Goal: Task Accomplishment & Management: Complete application form

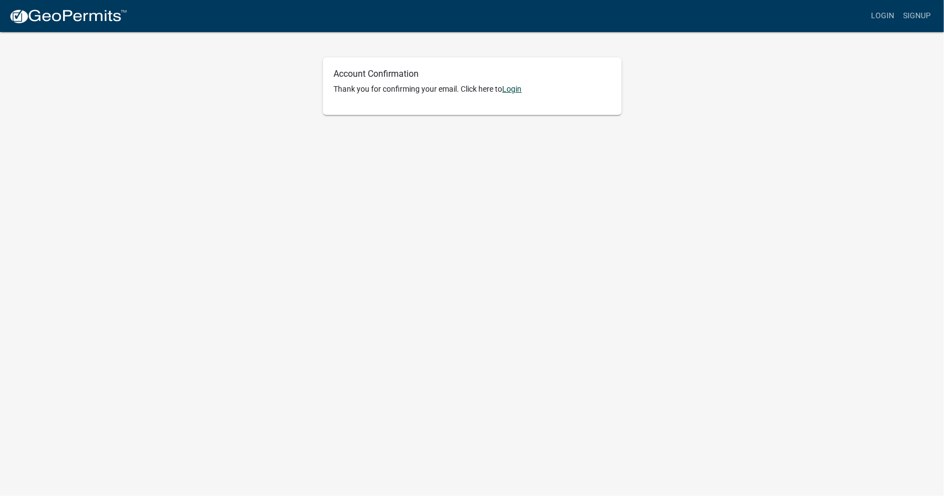
click at [517, 88] on link "Login" at bounding box center [512, 89] width 19 height 9
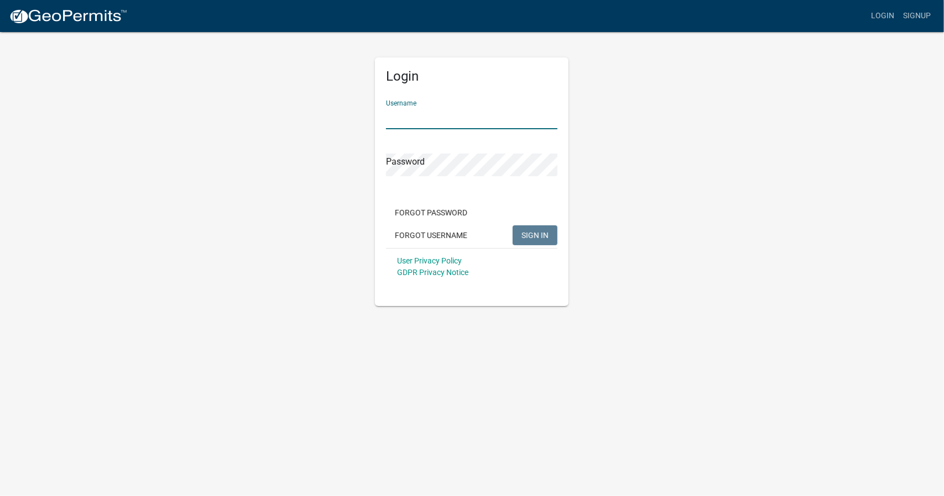
click at [400, 112] on input "Username" at bounding box center [471, 118] width 171 height 23
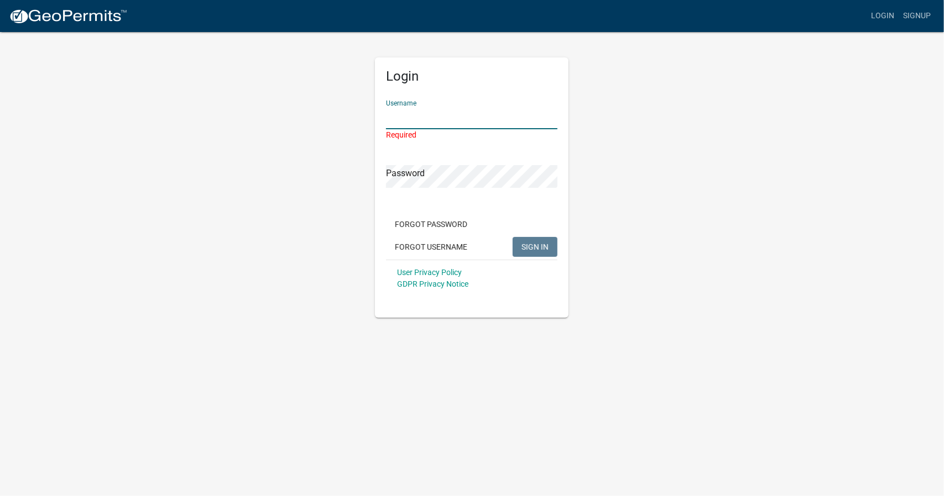
click at [405, 112] on input "Username" at bounding box center [471, 118] width 171 height 23
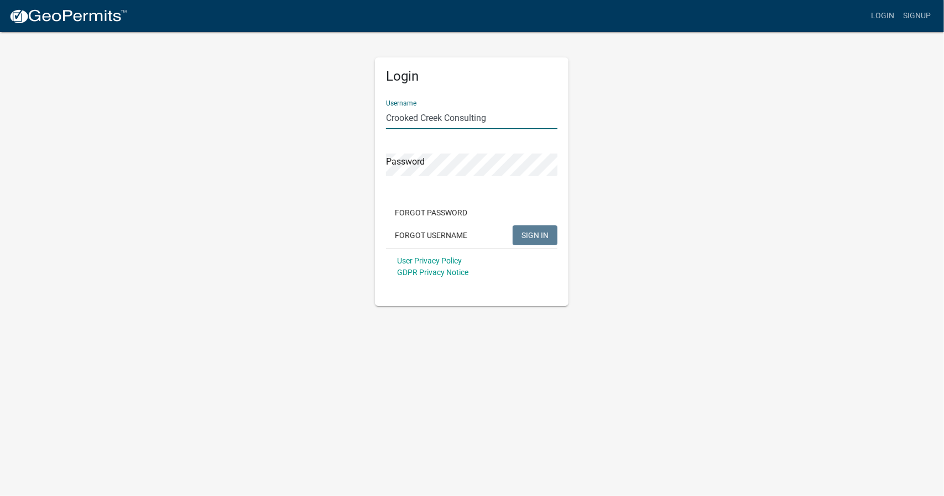
type input "Crooked Creek Consulting"
click at [539, 234] on span "SIGN IN" at bounding box center [534, 235] width 27 height 9
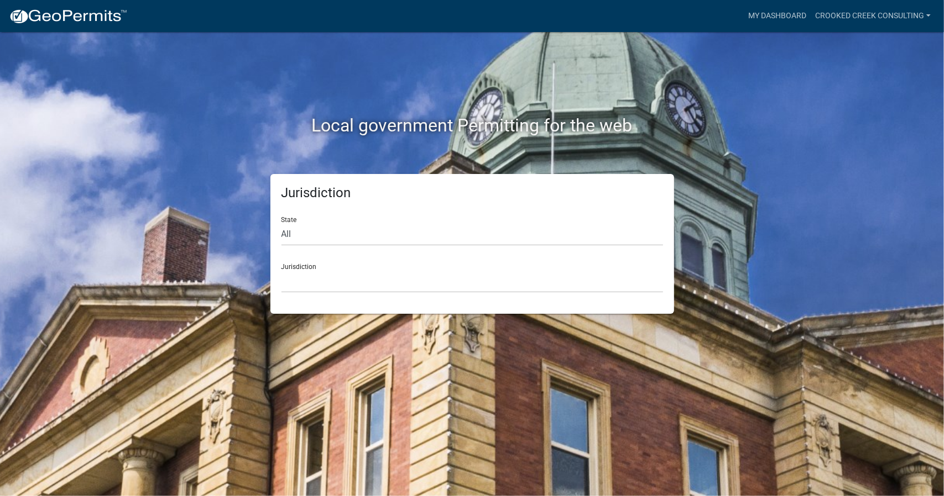
click at [297, 266] on div "Jurisdiction [GEOGRAPHIC_DATA], [US_STATE] [GEOGRAPHIC_DATA], [US_STATE][PERSON…" at bounding box center [471, 274] width 381 height 38
click at [285, 234] on select "All [US_STATE] [US_STATE] [US_STATE] [US_STATE] [US_STATE] [US_STATE] [US_STATE…" at bounding box center [471, 234] width 381 height 23
select select "[US_STATE]"
click at [281, 223] on select "All [US_STATE] [US_STATE] [US_STATE] [US_STATE] [US_STATE] [US_STATE] [US_STATE…" at bounding box center [471, 234] width 381 height 23
click at [299, 280] on select "[GEOGRAPHIC_DATA], [US_STATE] [GEOGRAPHIC_DATA], [US_STATE] [GEOGRAPHIC_DATA], …" at bounding box center [471, 281] width 381 height 23
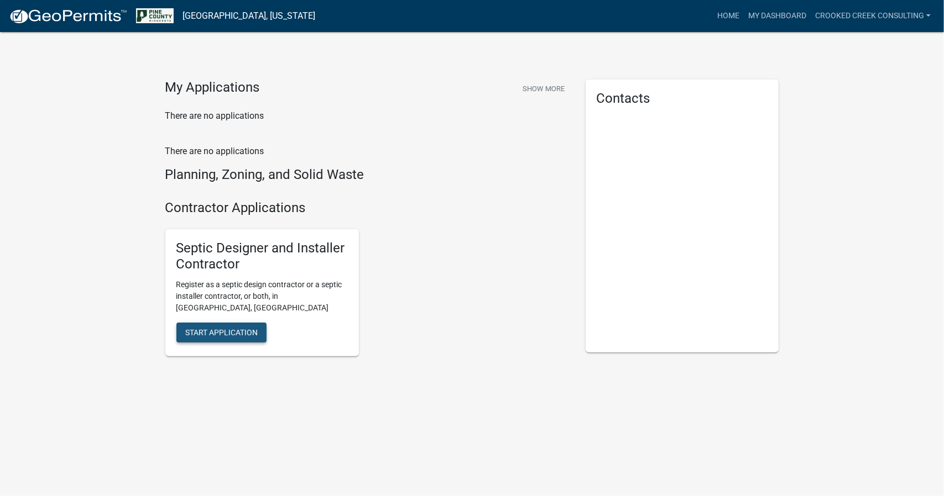
click at [222, 328] on span "Start Application" at bounding box center [221, 332] width 72 height 9
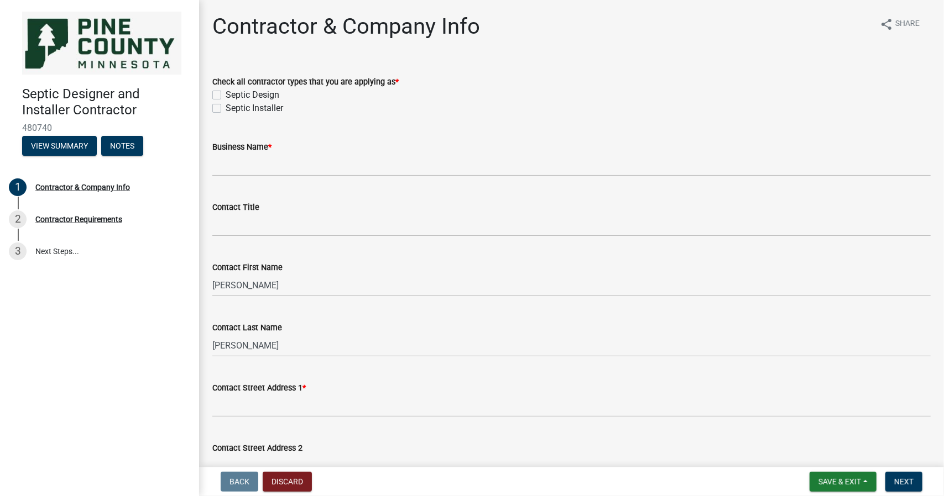
click at [226, 94] on label "Septic Design" at bounding box center [253, 94] width 54 height 13
click at [226, 94] on input "Septic Design" at bounding box center [229, 91] width 7 height 7
checkbox input "true"
click at [226, 108] on label "Septic Installer" at bounding box center [255, 108] width 58 height 13
click at [226, 108] on input "Septic Installer" at bounding box center [229, 105] width 7 height 7
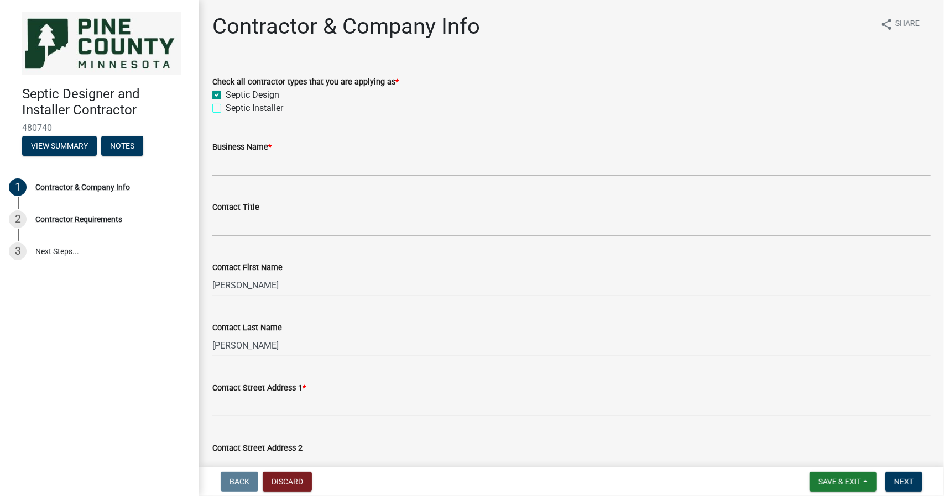
checkbox input "true"
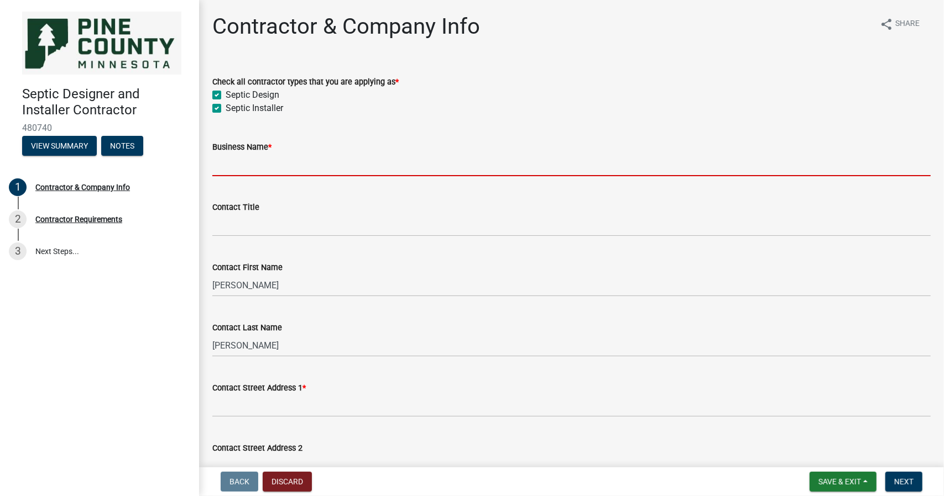
click at [228, 166] on input "Business Name *" at bounding box center [571, 165] width 718 height 23
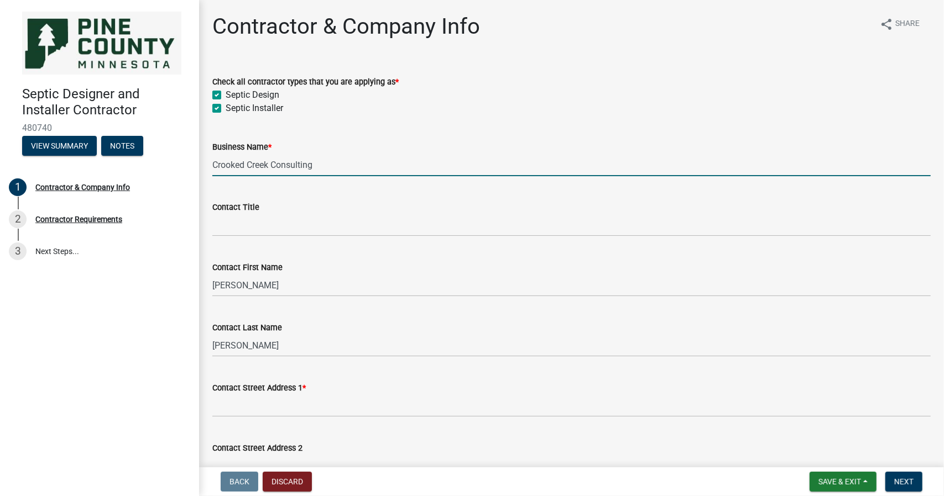
type input "Crooked Creek Consulting"
click at [236, 224] on input "Contact Title" at bounding box center [571, 225] width 718 height 23
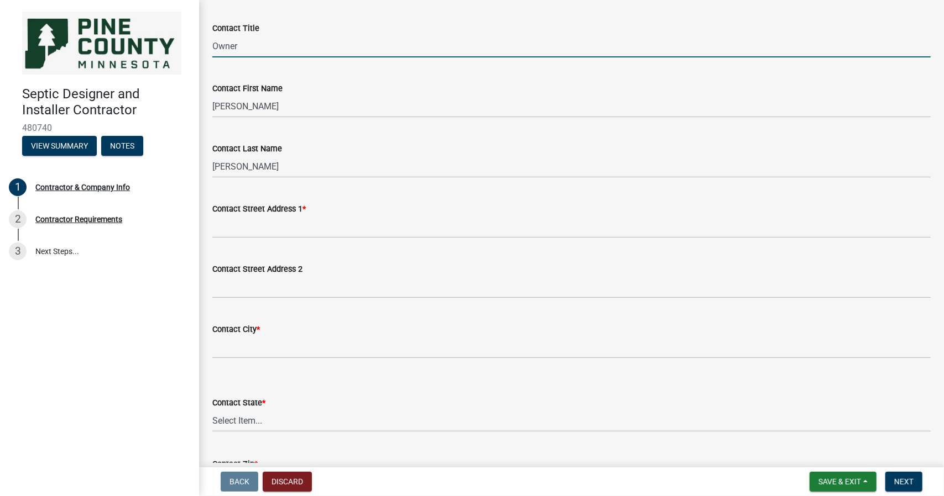
scroll to position [186, 0]
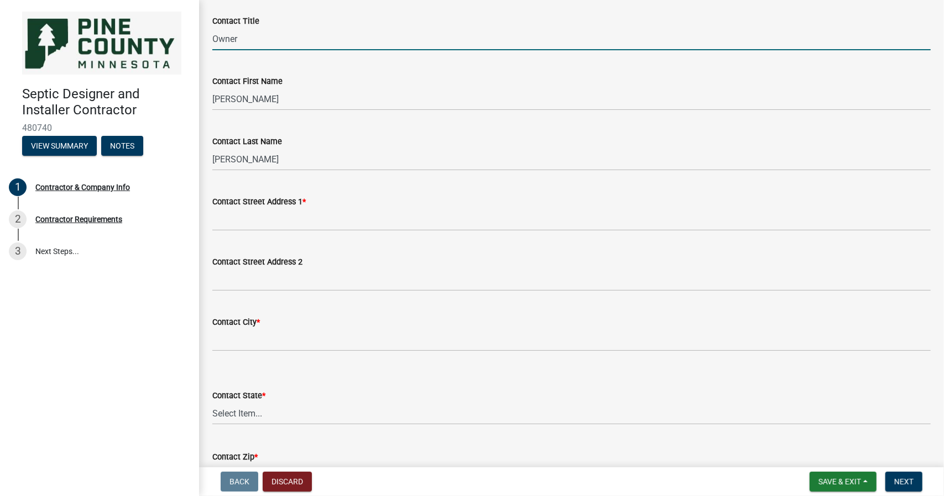
type input "Owner"
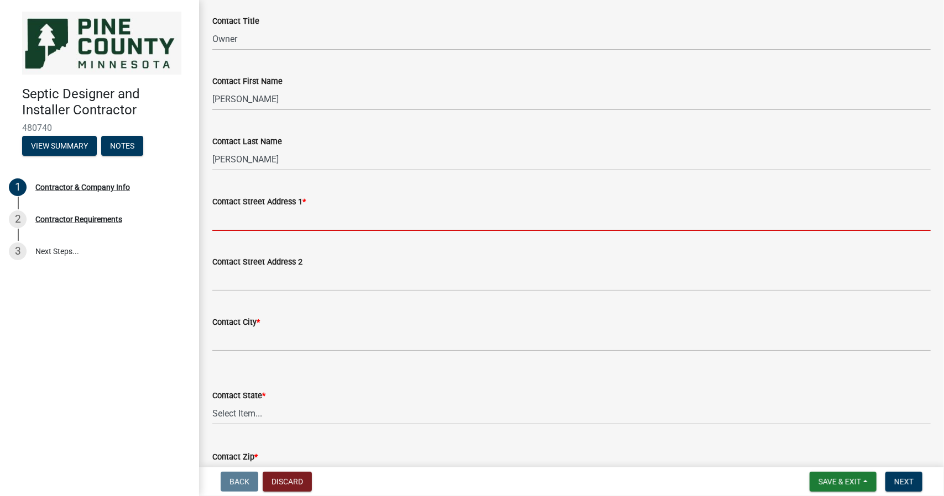
click at [224, 221] on input "Contact Street Address 1 *" at bounding box center [571, 219] width 718 height 23
type input "[STREET_ADDRESS]"
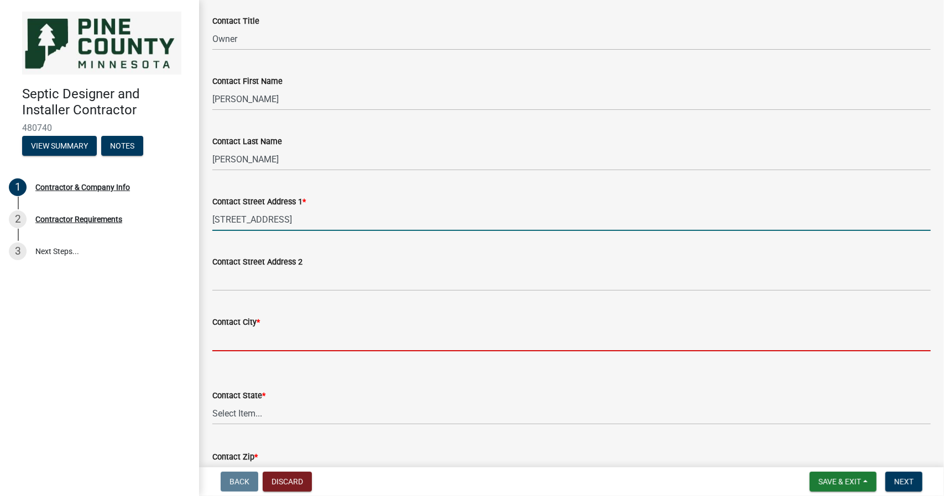
type input "[PERSON_NAME]"
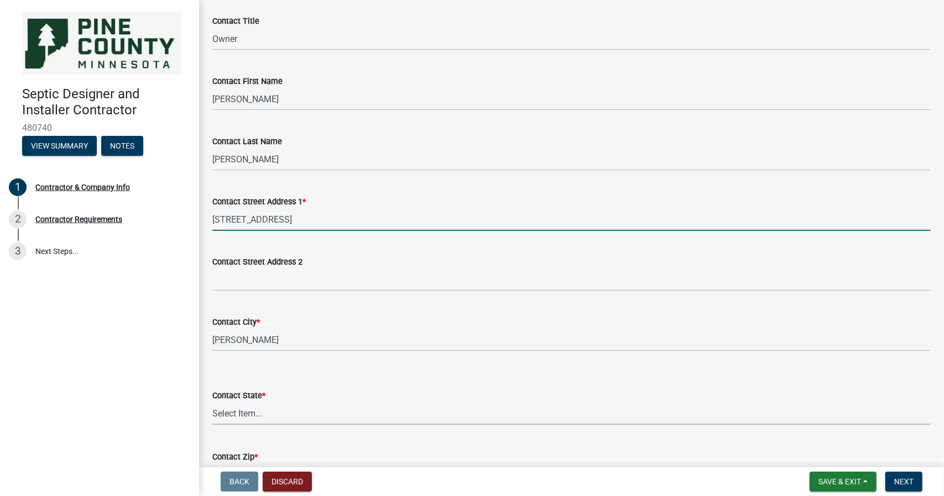
select select "MN"
type input "55037"
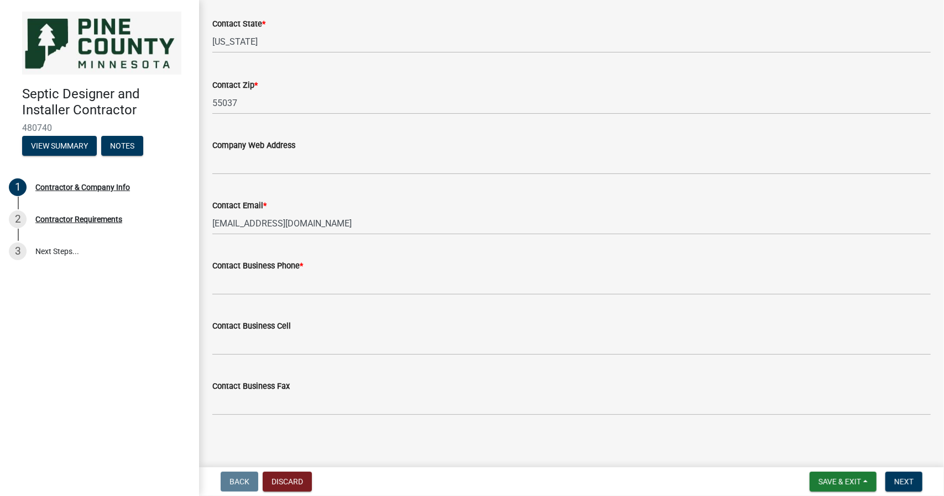
scroll to position [563, 0]
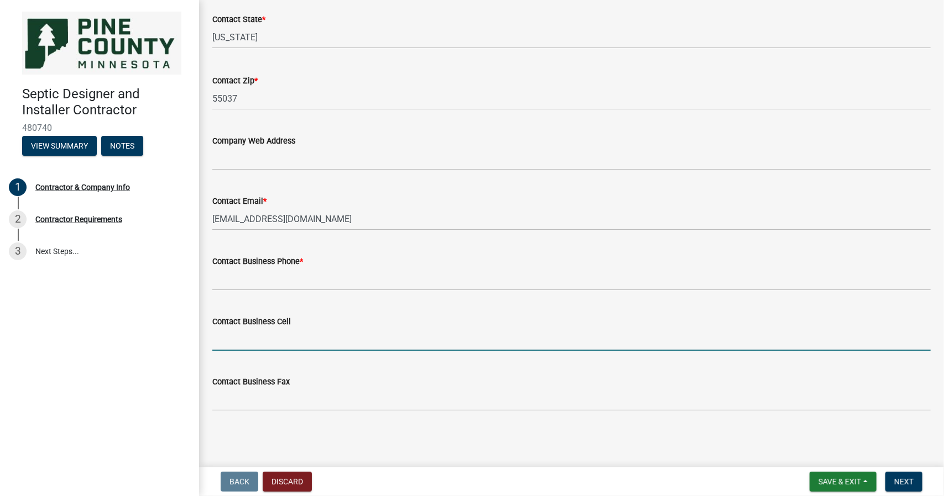
click at [227, 337] on input "Contact Business Cell" at bounding box center [571, 339] width 718 height 23
type input "[PHONE_NUMBER]"
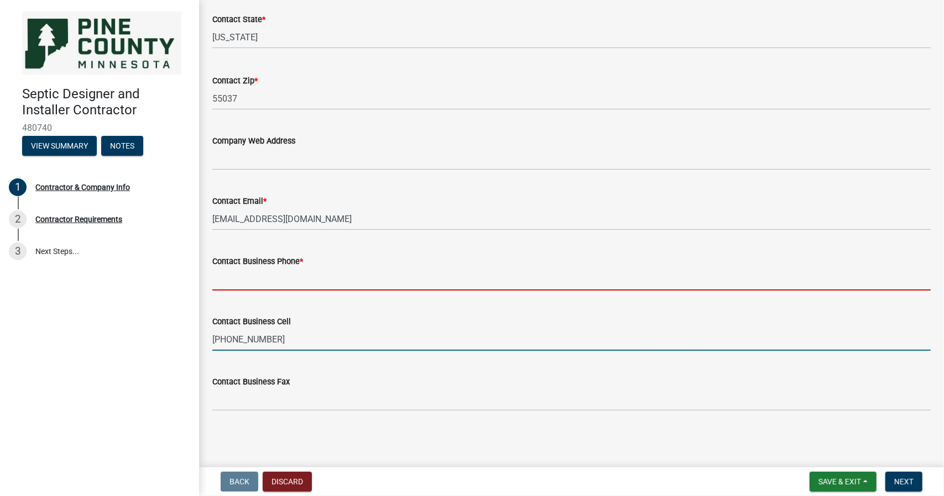
click at [234, 277] on input "Contact Business Phone *" at bounding box center [571, 279] width 718 height 23
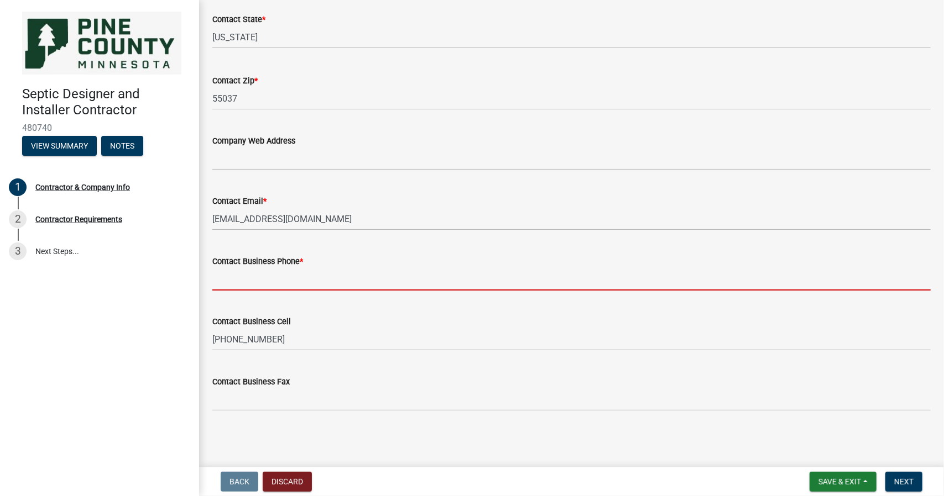
type input "3202793353"
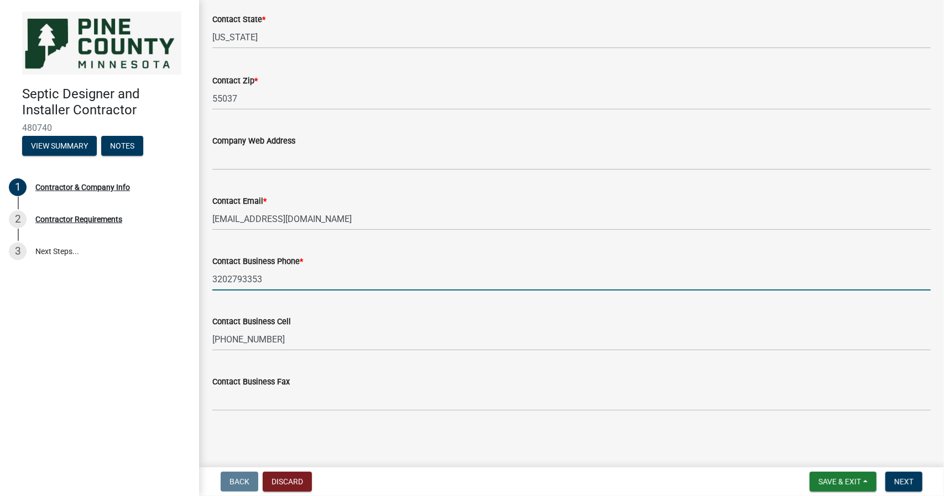
click at [417, 315] on div "Contact Business Cell" at bounding box center [571, 321] width 718 height 13
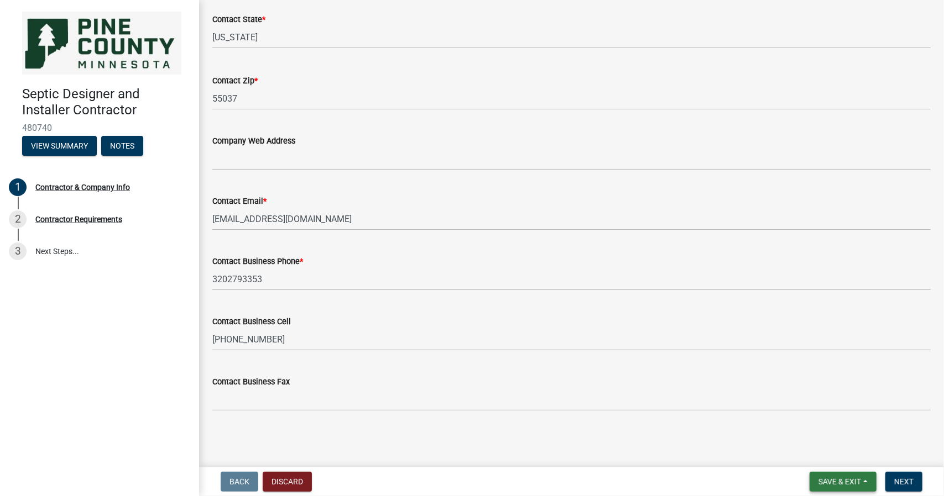
click at [833, 485] on span "Save & Exit" at bounding box center [839, 482] width 43 height 9
click at [936, 478] on nav "Back Discard Save & Exit Save Save & Exit Next" at bounding box center [571, 482] width 745 height 29
click at [903, 480] on span "Next" at bounding box center [903, 482] width 19 height 9
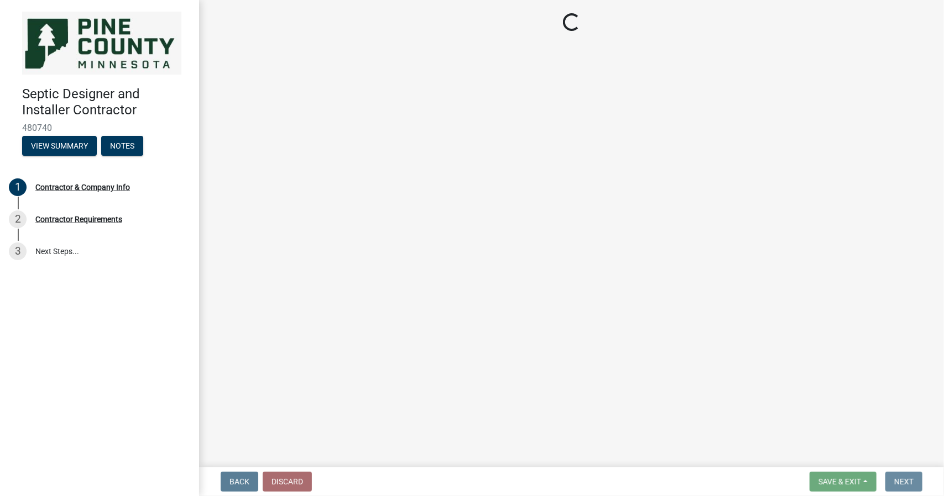
scroll to position [0, 0]
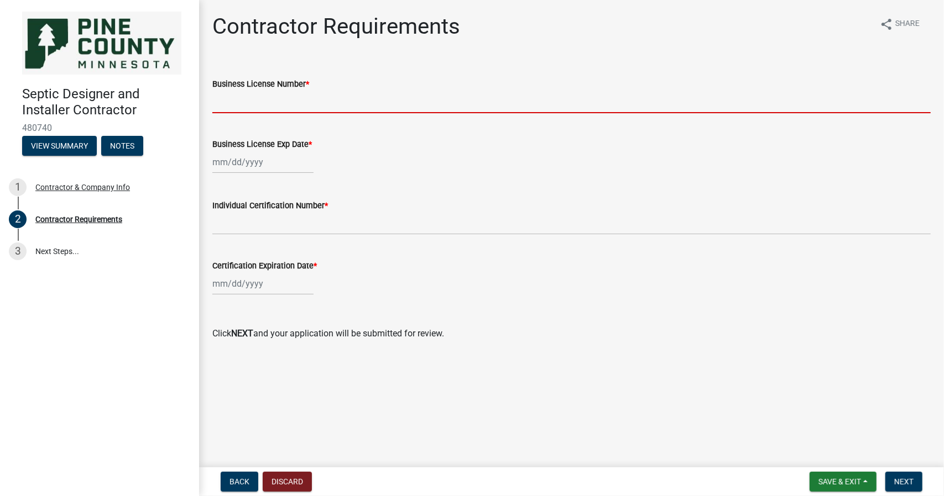
click at [239, 102] on input "Business License Number *" at bounding box center [571, 102] width 718 height 23
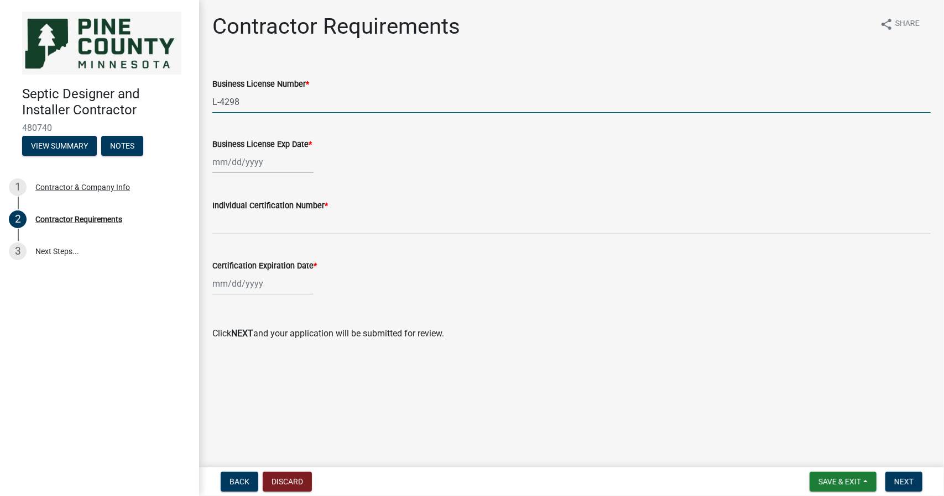
type input "L-4298"
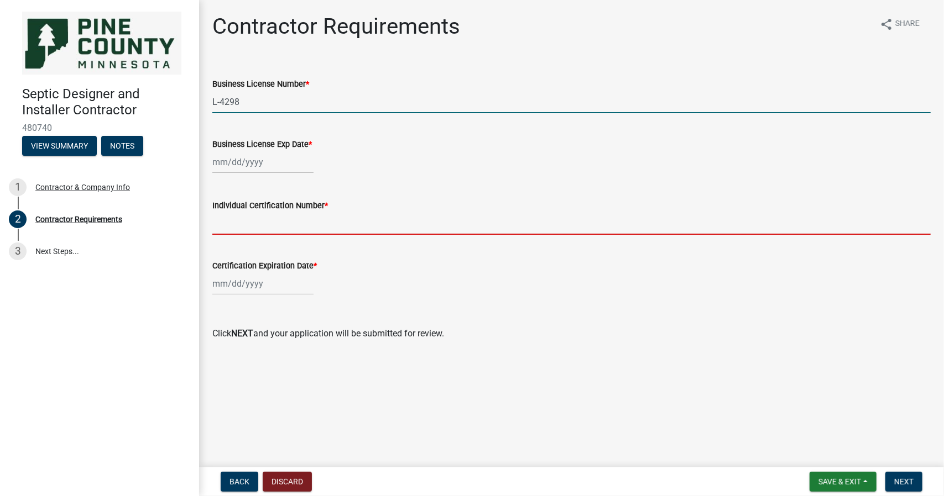
click at [231, 218] on input "Individual Certification Number *" at bounding box center [571, 223] width 718 height 23
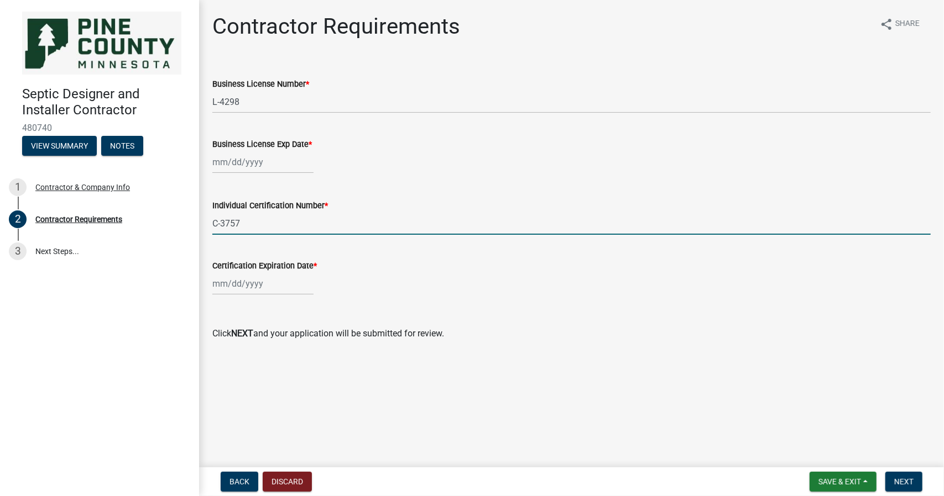
type input "C-3757"
click at [231, 284] on div at bounding box center [262, 284] width 101 height 23
select select "9"
select select "2025"
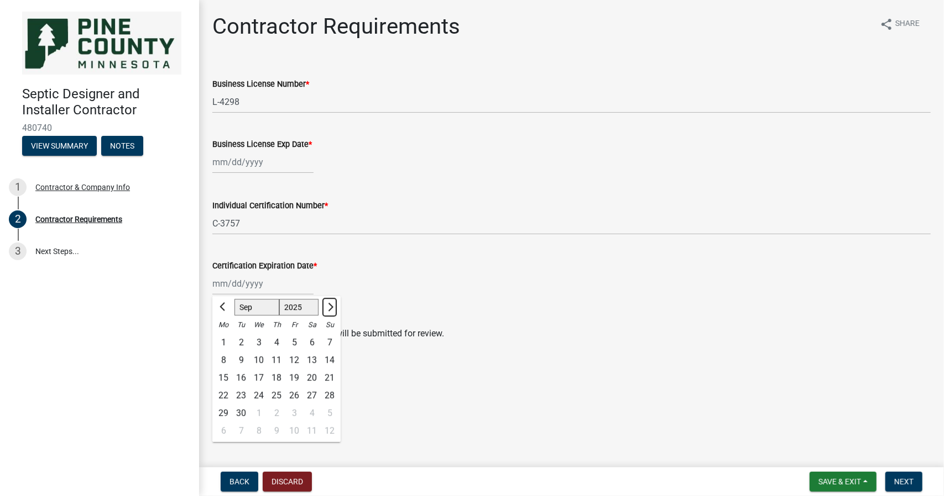
click at [330, 309] on span "Next month" at bounding box center [329, 307] width 8 height 8
select select "10"
click at [295, 309] on select "1525 1526 1527 1528 1529 1530 1531 1532 1533 1534 1535 1536 1537 1538 1539 1540…" at bounding box center [299, 308] width 40 height 17
click at [297, 307] on select "1525 1526 1527 1528 1529 1530 1531 1532 1533 1534 1535 1536 1537 1538 1539 1540…" at bounding box center [299, 308] width 40 height 17
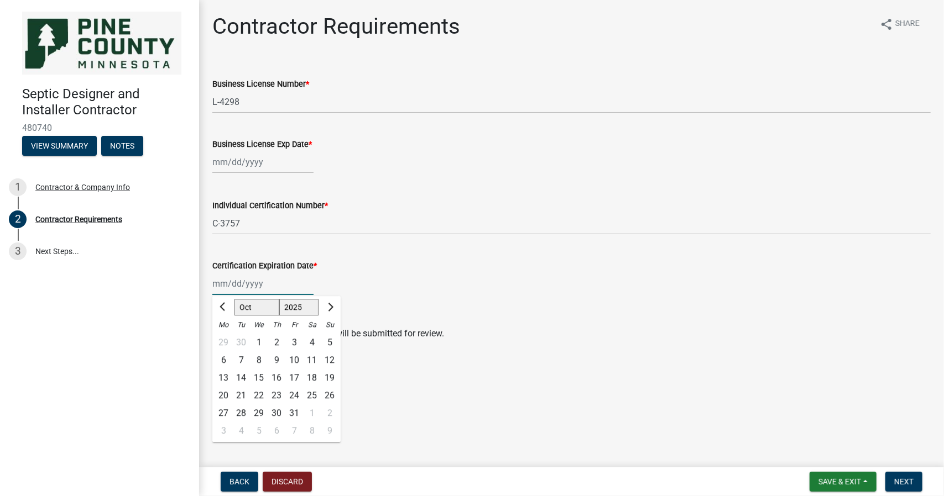
select select "2027"
click at [279, 300] on select "1525 1526 1527 1528 1529 1530 1531 1532 1533 1534 1535 1536 1537 1538 1539 1540…" at bounding box center [299, 308] width 40 height 17
click at [331, 306] on span "Next month" at bounding box center [329, 307] width 8 height 8
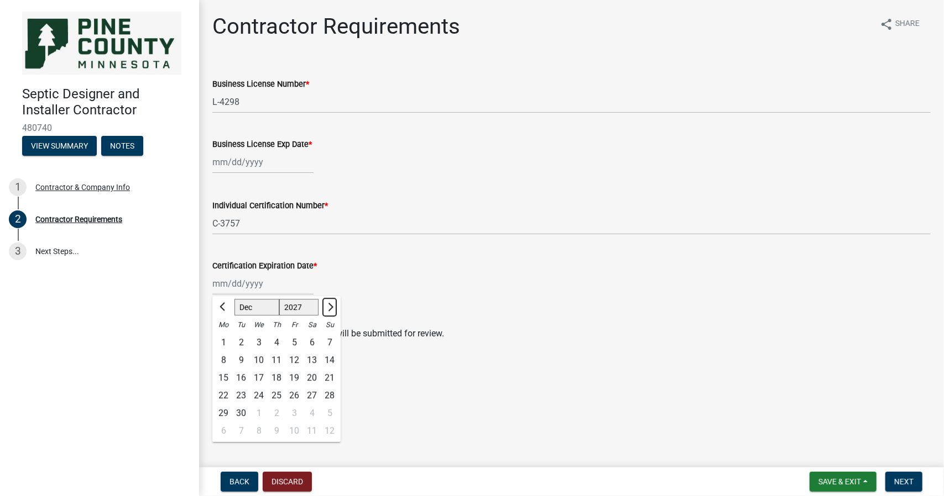
select select "1"
select select "2028"
click at [331, 306] on span "Next month" at bounding box center [329, 307] width 8 height 8
select select "2"
click at [312, 341] on div "5" at bounding box center [312, 343] width 18 height 18
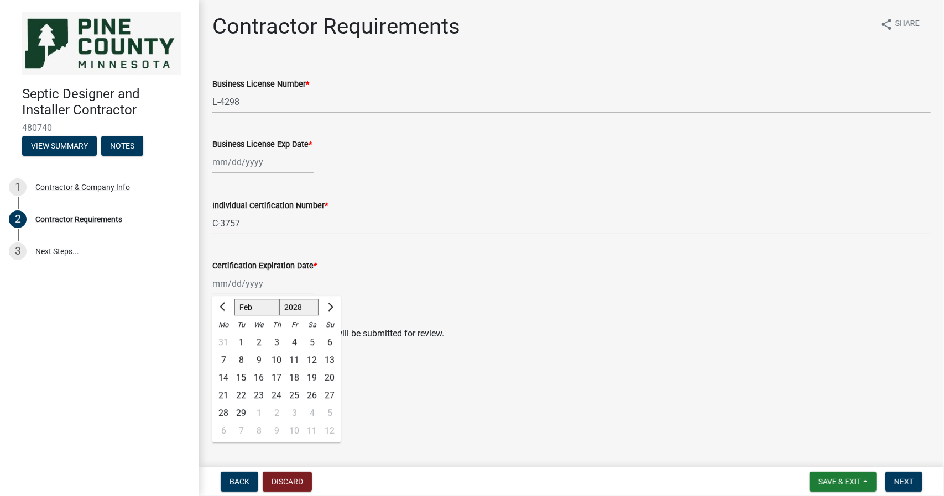
type input "[DATE]"
click at [244, 282] on div "[DATE]" at bounding box center [262, 284] width 101 height 23
select select "2"
click at [297, 308] on select "1528 1529 1530 1531 1532 1533 1534 1535 1536 1537 1538 1539 1540 1541 1542 1543…" at bounding box center [299, 308] width 40 height 17
click at [279, 300] on select "1528 1529 1530 1531 1532 1533 1534 1535 1536 1537 1538 1539 1540 1541 1542 1543…" at bounding box center [299, 308] width 40 height 17
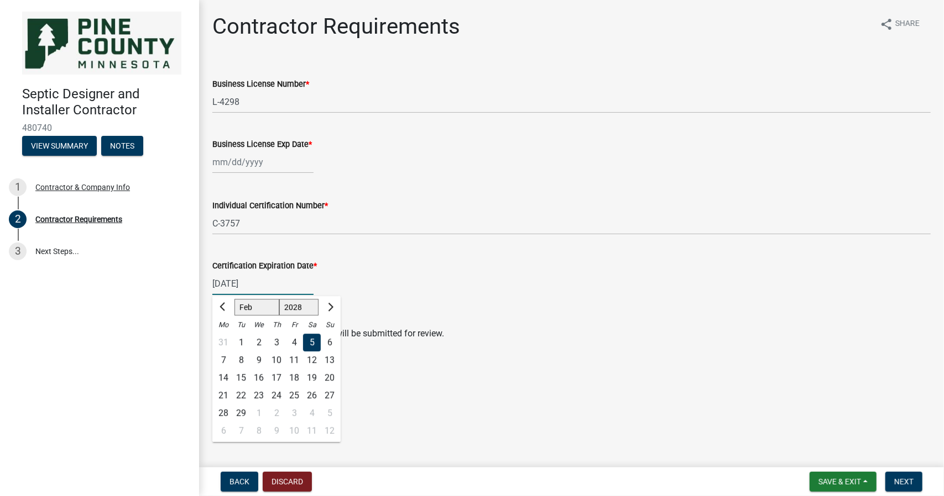
click at [291, 308] on select "1528 1529 1530 1531 1532 1533 1534 1535 1536 1537 1538 1539 1540 1541 1542 1543…" at bounding box center [299, 308] width 40 height 17
select select "2027"
click at [279, 300] on select "1528 1529 1530 1531 1532 1533 1534 1535 1536 1537 1538 1539 1540 1541 1542 1543…" at bounding box center [299, 308] width 40 height 17
click at [376, 421] on main "Contractor Requirements share Share Business License Number * L-4298 Business L…" at bounding box center [571, 231] width 745 height 463
select select "2"
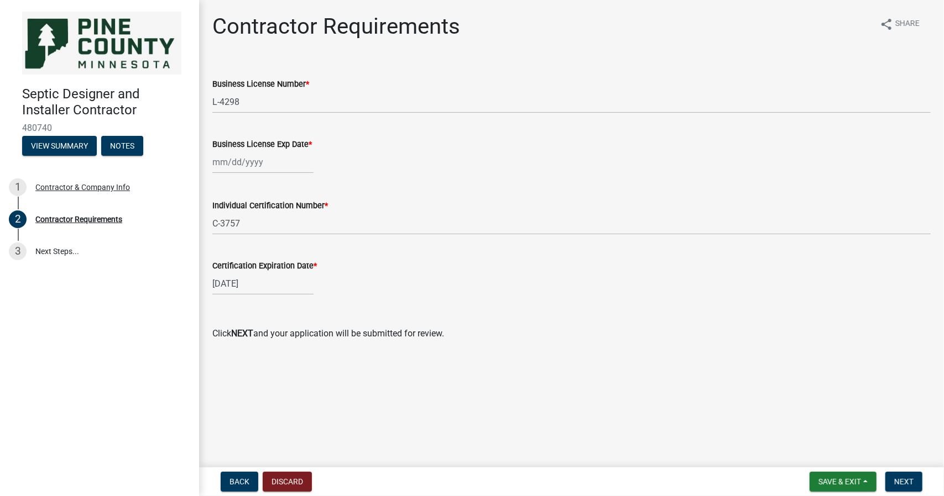
select select "2028"
click at [260, 281] on div "[DATE] Jan Feb Mar Apr [PERSON_NAME][DATE] Sep Oct Nov [DATE] 1529 1530 1531 15…" at bounding box center [262, 284] width 101 height 23
click at [260, 281] on input "[DATE]" at bounding box center [262, 284] width 101 height 23
click at [284, 281] on input "[DATE]" at bounding box center [262, 284] width 101 height 23
type input "[DATE]"
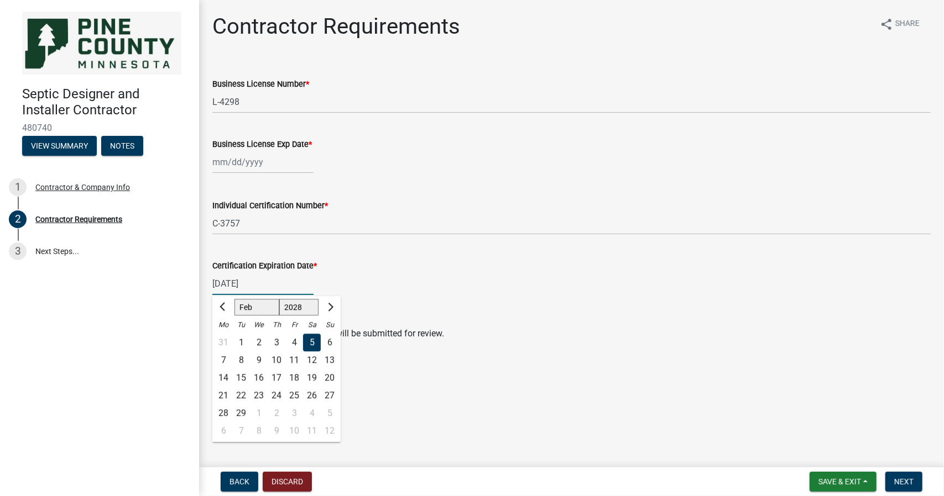
click at [395, 389] on main "Contractor Requirements share Share Business License Number * L-4298 Business L…" at bounding box center [571, 231] width 745 height 463
select select "9"
select select "2025"
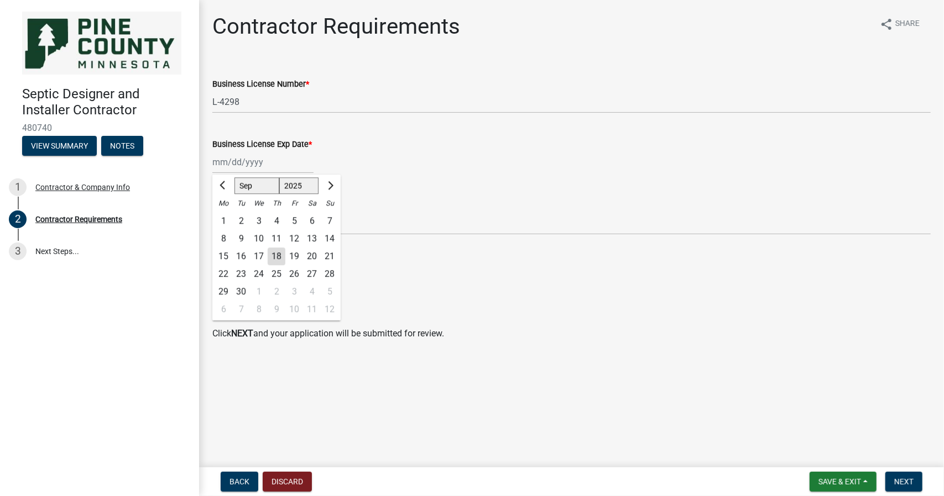
click at [222, 162] on div "[PERSON_NAME] Feb Mar Apr [PERSON_NAME][DATE] Oct Nov [DATE] 1526 1527 1528 152…" at bounding box center [262, 162] width 101 height 23
click at [222, 187] on span "Previous month" at bounding box center [223, 185] width 8 height 8
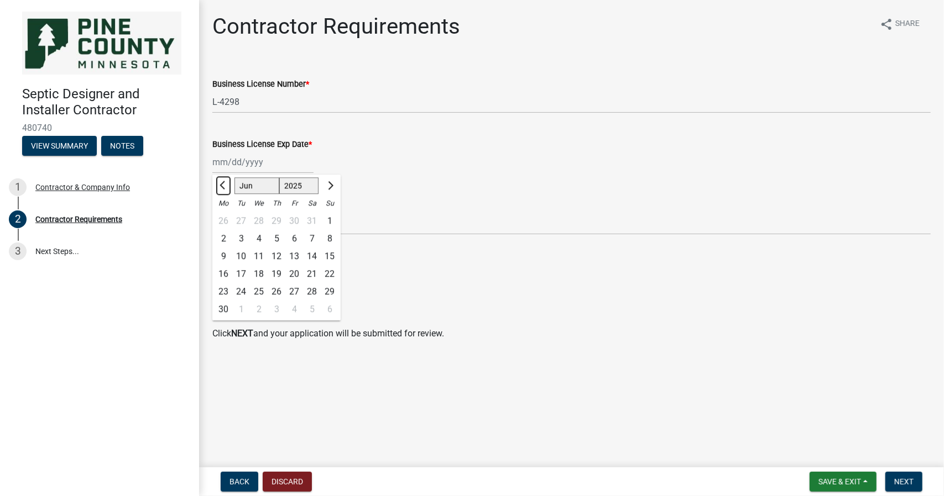
select select "5"
click at [228, 275] on div "19" at bounding box center [224, 274] width 18 height 18
type input "[DATE]"
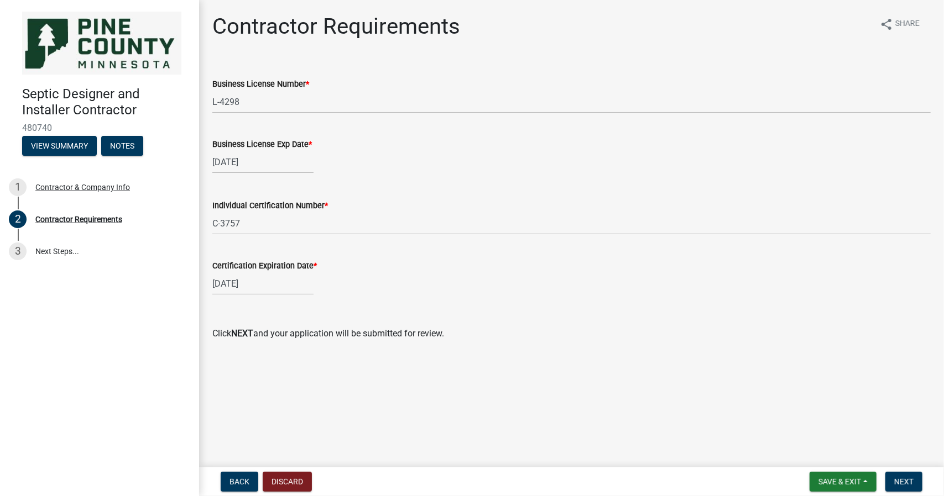
click at [260, 162] on div "[DATE]" at bounding box center [262, 162] width 101 height 23
select select "5"
select select "2025"
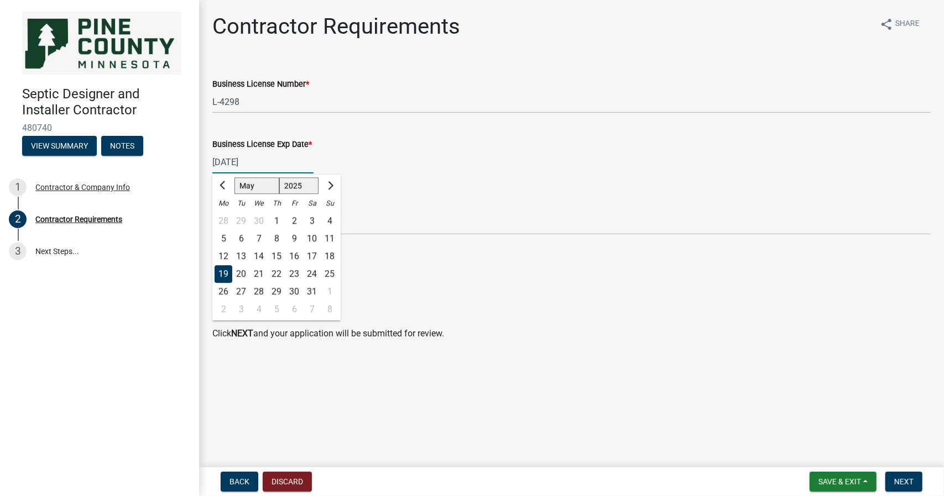
click at [263, 160] on input "[DATE]" at bounding box center [262, 162] width 101 height 23
click at [290, 161] on input "[DATE]" at bounding box center [262, 162] width 101 height 23
type input "[DATE]"
click at [411, 206] on div "Individual Certification Number *" at bounding box center [571, 205] width 718 height 13
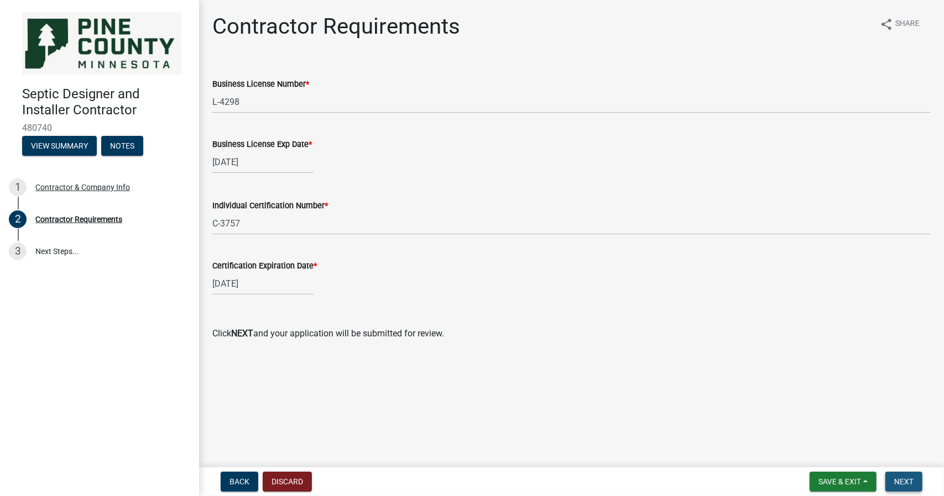
click at [907, 478] on span "Next" at bounding box center [903, 482] width 19 height 9
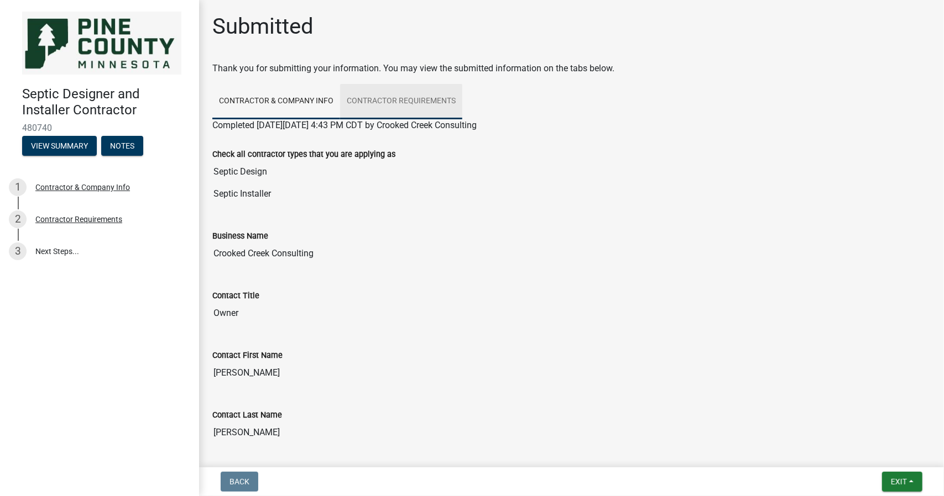
click at [394, 96] on link "Contractor Requirements" at bounding box center [401, 101] width 122 height 35
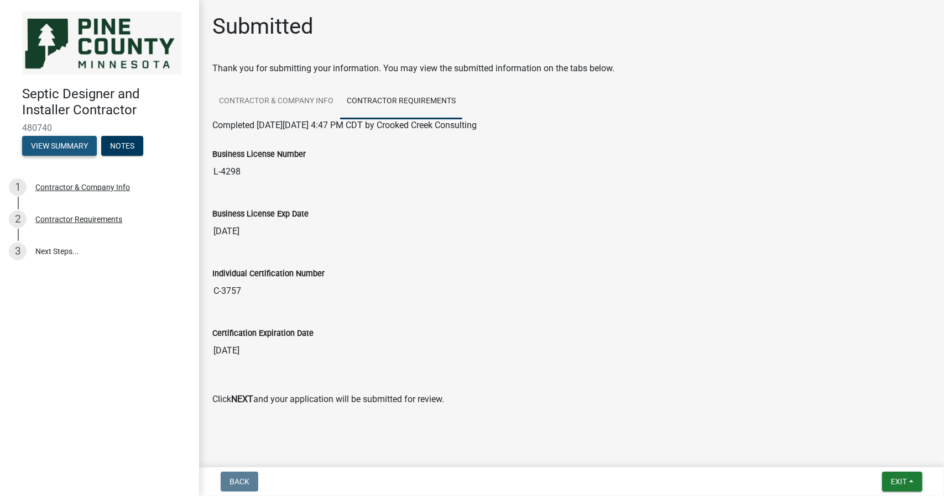
click at [70, 143] on button "View Summary" at bounding box center [59, 146] width 75 height 20
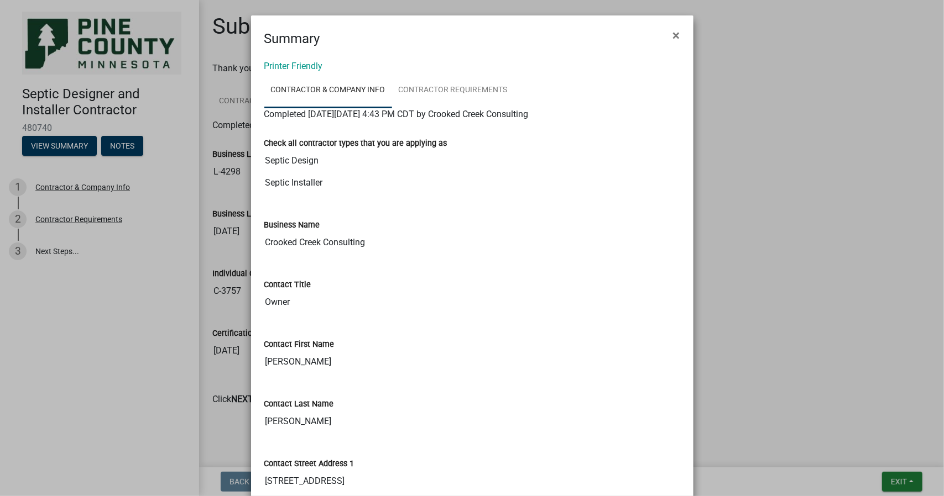
click at [124, 146] on ngb-modal-window "Summary × Printer Friendly Contractor & Company Info Contractor Requirements Co…" at bounding box center [472, 248] width 944 height 496
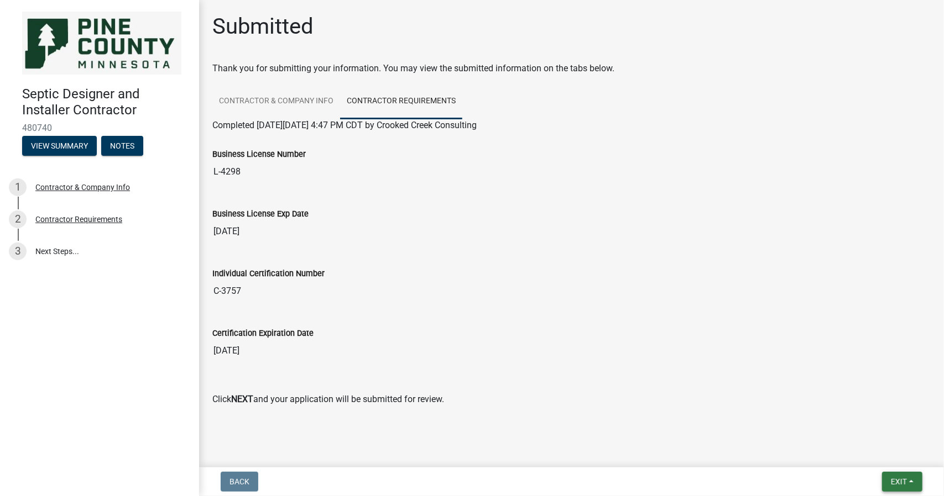
click at [885, 478] on button "Exit" at bounding box center [902, 482] width 40 height 20
click at [856, 455] on button "Save & Exit" at bounding box center [878, 453] width 88 height 27
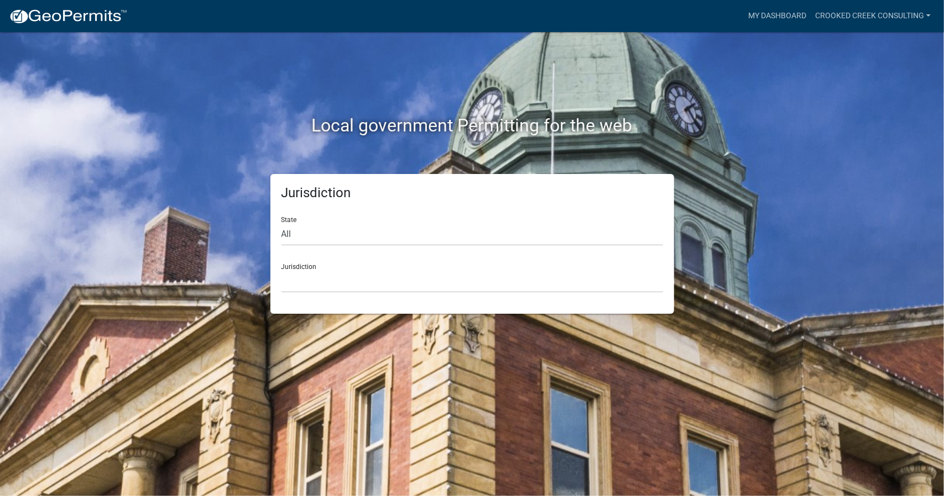
click at [301, 266] on div "Jurisdiction [GEOGRAPHIC_DATA], [US_STATE] [GEOGRAPHIC_DATA], [US_STATE][PERSON…" at bounding box center [471, 274] width 381 height 38
click at [286, 229] on select "All [US_STATE] [US_STATE] [US_STATE] [US_STATE] [US_STATE] [US_STATE] [US_STATE…" at bounding box center [471, 234] width 381 height 23
select select "[US_STATE]"
click at [281, 223] on select "All [US_STATE] [US_STATE] [US_STATE] [US_STATE] [US_STATE] [US_STATE] [US_STATE…" at bounding box center [471, 234] width 381 height 23
click at [297, 264] on div "Jurisdiction [GEOGRAPHIC_DATA], [US_STATE] [GEOGRAPHIC_DATA], [US_STATE] [GEOGR…" at bounding box center [471, 274] width 381 height 38
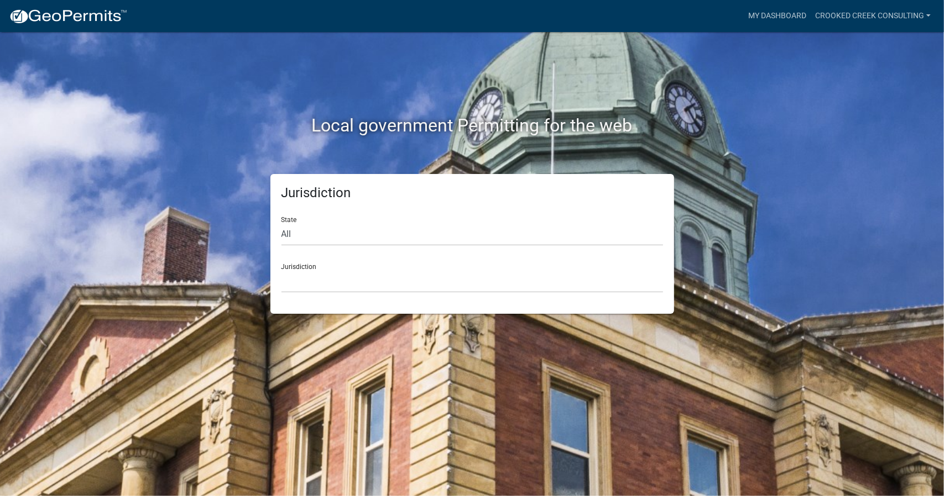
click at [300, 265] on div "Jurisdiction [GEOGRAPHIC_DATA], [US_STATE] [GEOGRAPHIC_DATA], [US_STATE] [GEOGR…" at bounding box center [471, 274] width 381 height 38
click at [299, 265] on div "Jurisdiction [GEOGRAPHIC_DATA], [US_STATE] [GEOGRAPHIC_DATA], [US_STATE] [GEOGR…" at bounding box center [471, 274] width 381 height 38
click at [195, 144] on div "Local government Permitting for the web" at bounding box center [472, 103] width 630 height 142
click at [286, 266] on div "Jurisdiction [GEOGRAPHIC_DATA], [US_STATE] [GEOGRAPHIC_DATA], [US_STATE] [GEOGR…" at bounding box center [471, 274] width 381 height 38
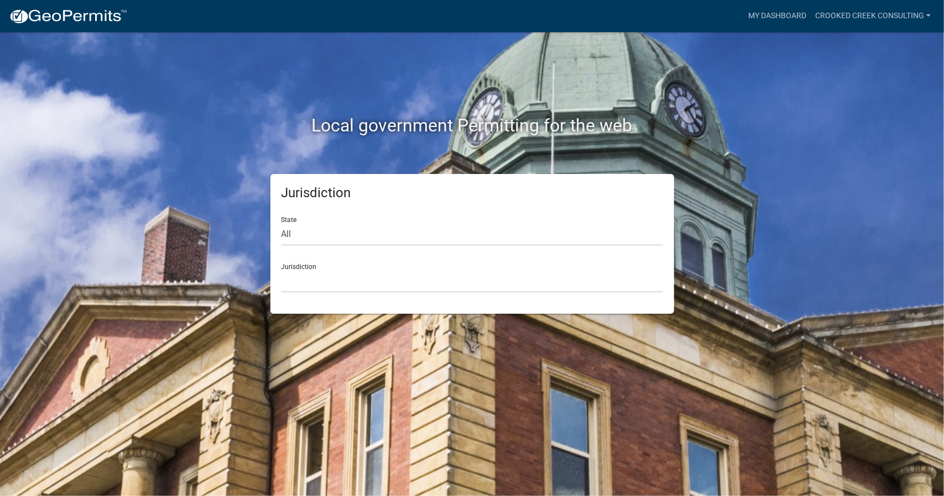
click at [286, 266] on div "Jurisdiction [GEOGRAPHIC_DATA], [US_STATE] [GEOGRAPHIC_DATA], [US_STATE] [GEOGR…" at bounding box center [471, 274] width 381 height 38
click at [295, 284] on select "[GEOGRAPHIC_DATA], [US_STATE] [GEOGRAPHIC_DATA], [US_STATE] [GEOGRAPHIC_DATA], …" at bounding box center [471, 281] width 381 height 23
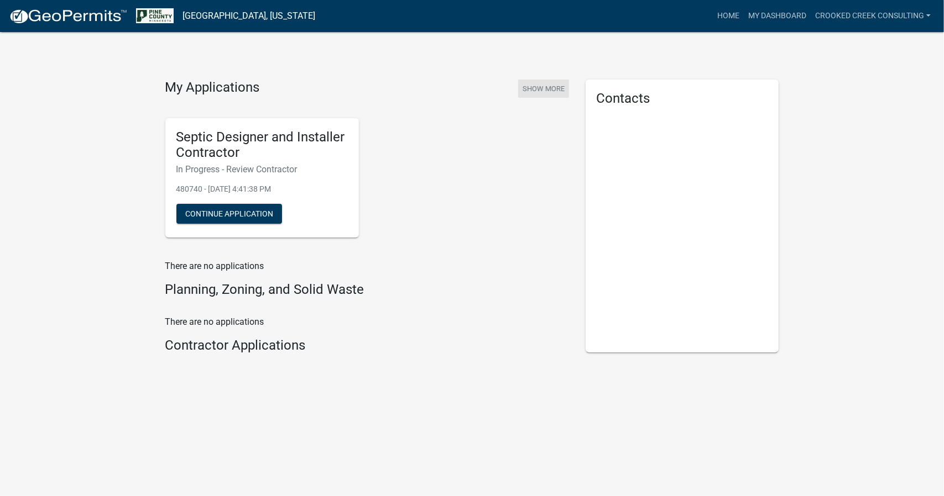
click at [532, 87] on button "Show More" at bounding box center [543, 89] width 51 height 18
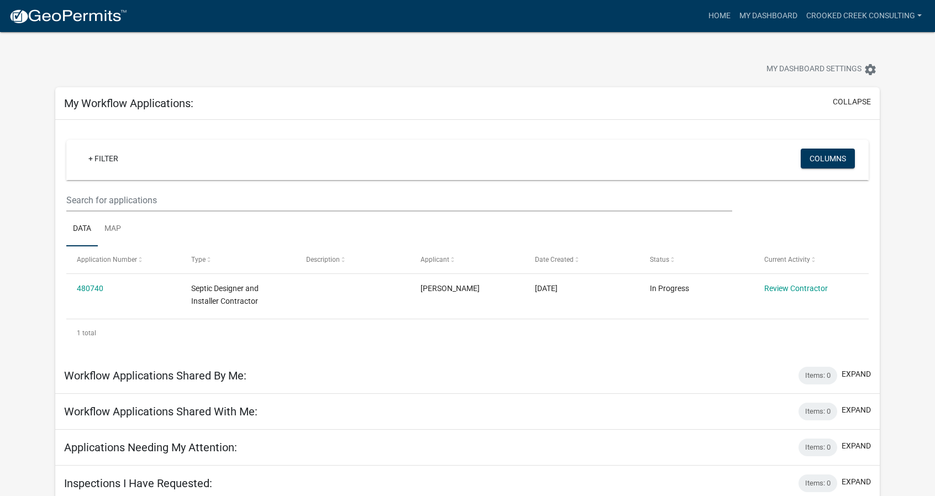
scroll to position [32, 0]
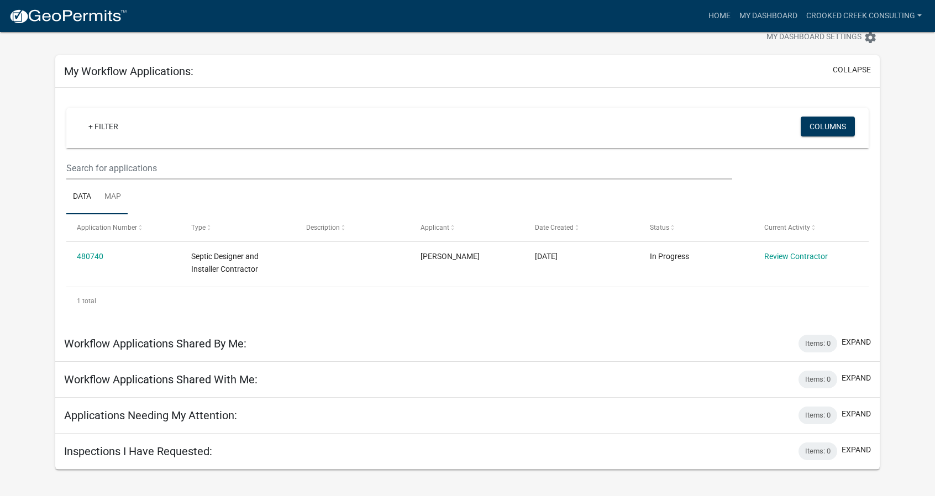
click at [112, 196] on link "Map" at bounding box center [113, 197] width 30 height 35
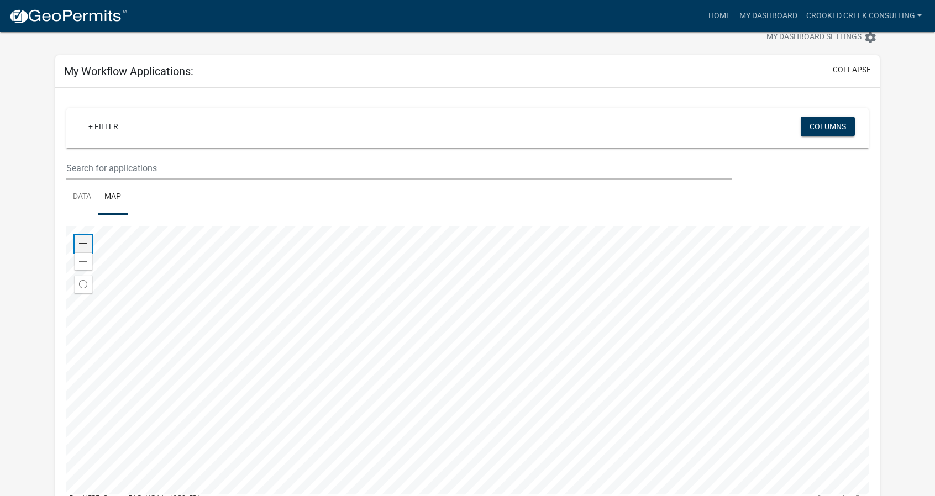
click at [80, 241] on span at bounding box center [83, 243] width 9 height 9
click at [424, 419] on div at bounding box center [467, 365] width 803 height 276
click at [425, 391] on div at bounding box center [467, 365] width 803 height 276
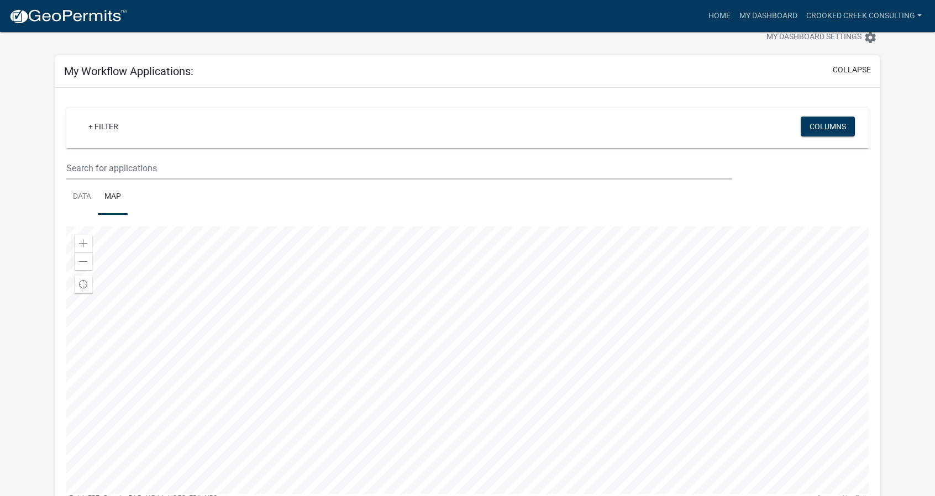
click at [488, 456] on div at bounding box center [467, 365] width 803 height 276
click at [417, 367] on div at bounding box center [467, 365] width 803 height 276
click at [80, 239] on span at bounding box center [83, 243] width 9 height 9
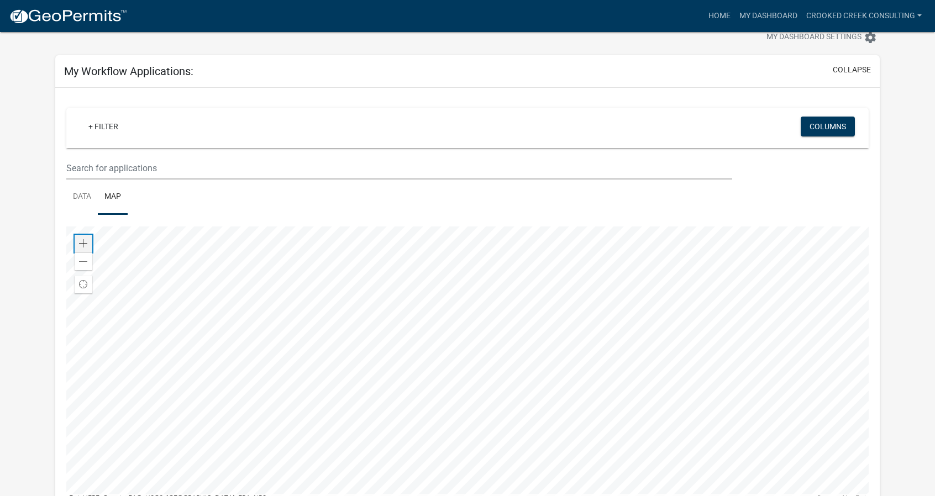
click at [80, 239] on span at bounding box center [83, 243] width 9 height 9
click at [391, 391] on div at bounding box center [467, 365] width 803 height 276
click at [417, 450] on div at bounding box center [467, 365] width 803 height 276
click at [79, 241] on span at bounding box center [83, 243] width 9 height 9
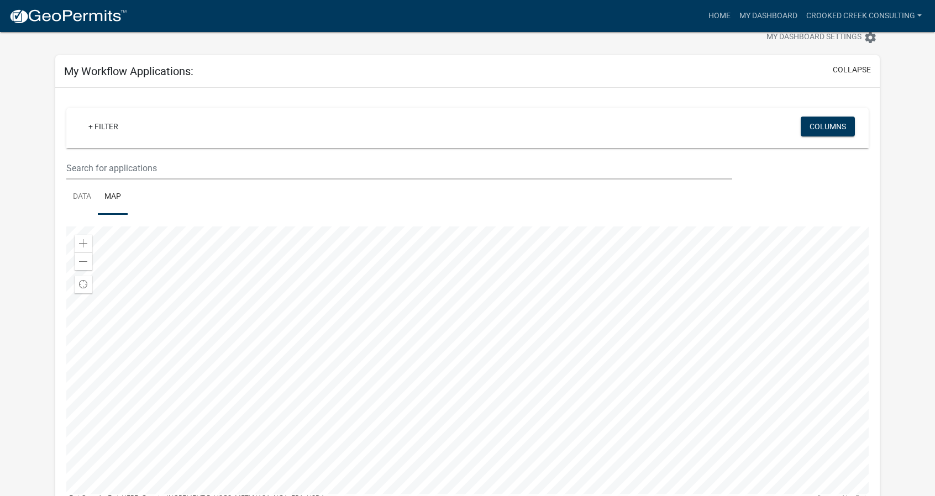
click at [448, 348] on div at bounding box center [467, 365] width 803 height 276
click at [428, 392] on div at bounding box center [467, 365] width 803 height 276
click at [473, 311] on div at bounding box center [467, 365] width 803 height 276
click at [77, 236] on div "Zoom in" at bounding box center [84, 244] width 18 height 18
click at [494, 373] on div at bounding box center [467, 365] width 803 height 276
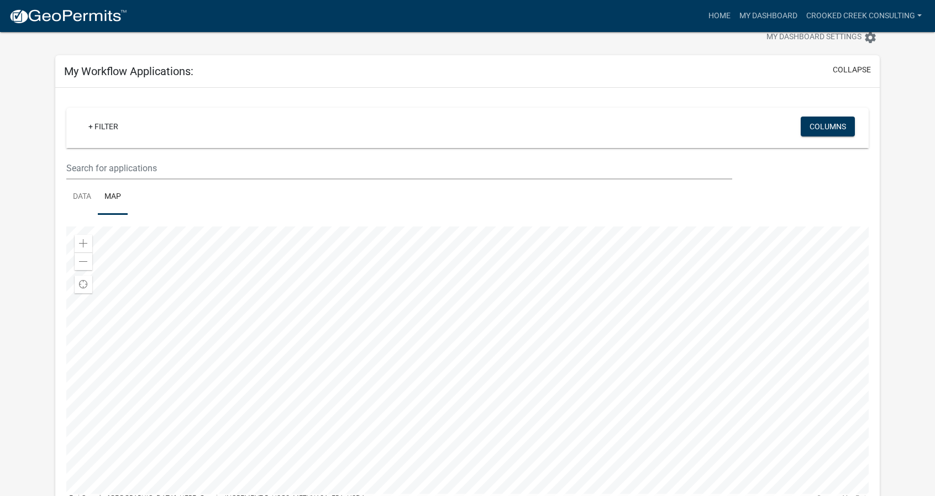
click at [486, 387] on div at bounding box center [467, 365] width 803 height 276
click at [88, 243] on div "Zoom in" at bounding box center [84, 244] width 18 height 18
click at [88, 242] on div "Zoom in" at bounding box center [84, 244] width 18 height 18
click at [308, 348] on div at bounding box center [467, 365] width 803 height 276
click at [453, 351] on div at bounding box center [467, 365] width 803 height 276
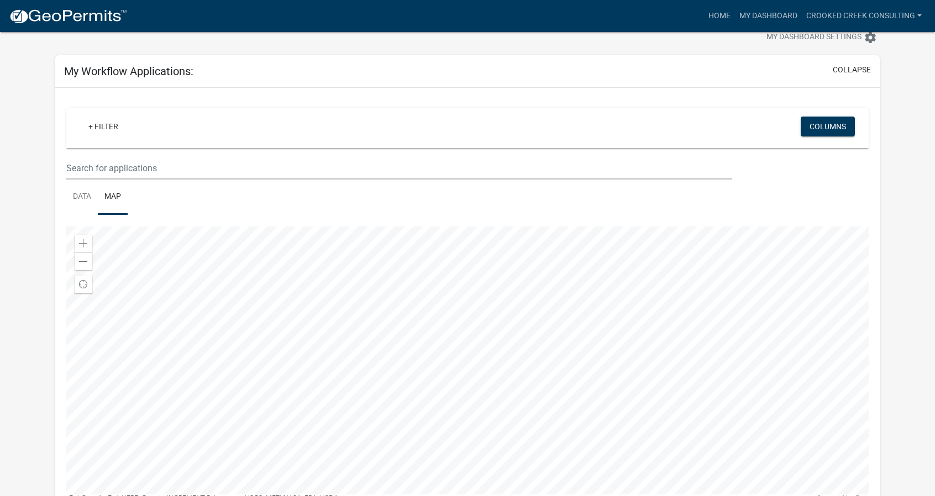
click at [420, 356] on div at bounding box center [467, 365] width 803 height 276
click at [434, 348] on div at bounding box center [467, 365] width 803 height 276
click at [375, 349] on div at bounding box center [467, 365] width 803 height 276
click at [388, 329] on div at bounding box center [467, 365] width 803 height 276
click at [305, 322] on div at bounding box center [467, 365] width 803 height 276
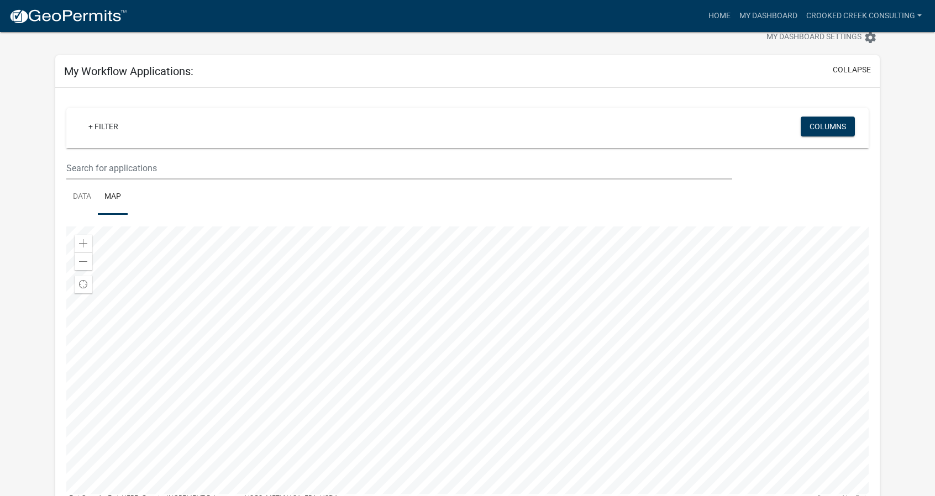
click at [299, 276] on div at bounding box center [467, 365] width 803 height 276
click at [410, 394] on div at bounding box center [467, 365] width 803 height 276
click at [455, 368] on div at bounding box center [467, 365] width 803 height 276
click at [385, 252] on div at bounding box center [467, 365] width 803 height 276
click at [386, 362] on div at bounding box center [467, 365] width 803 height 276
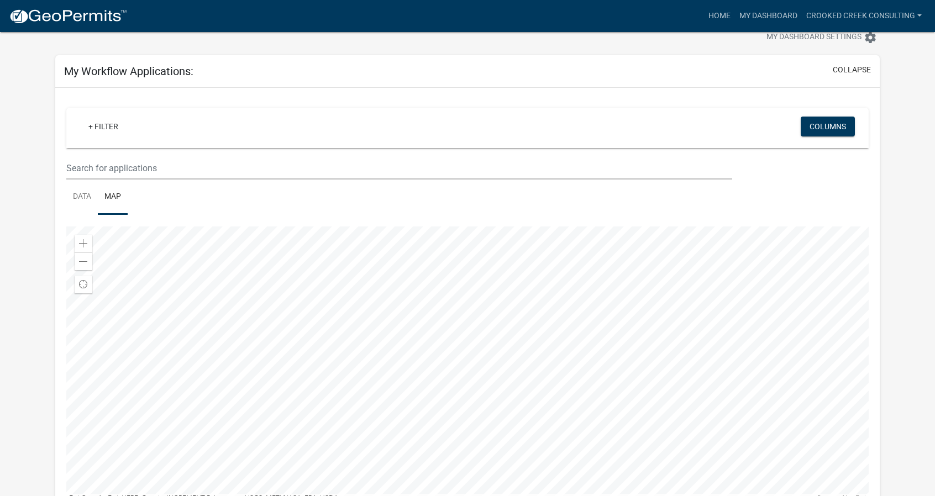
click at [459, 328] on div at bounding box center [467, 365] width 803 height 276
click at [442, 372] on div at bounding box center [467, 365] width 803 height 276
click at [504, 334] on div at bounding box center [467, 365] width 803 height 276
click at [451, 367] on div at bounding box center [467, 365] width 803 height 276
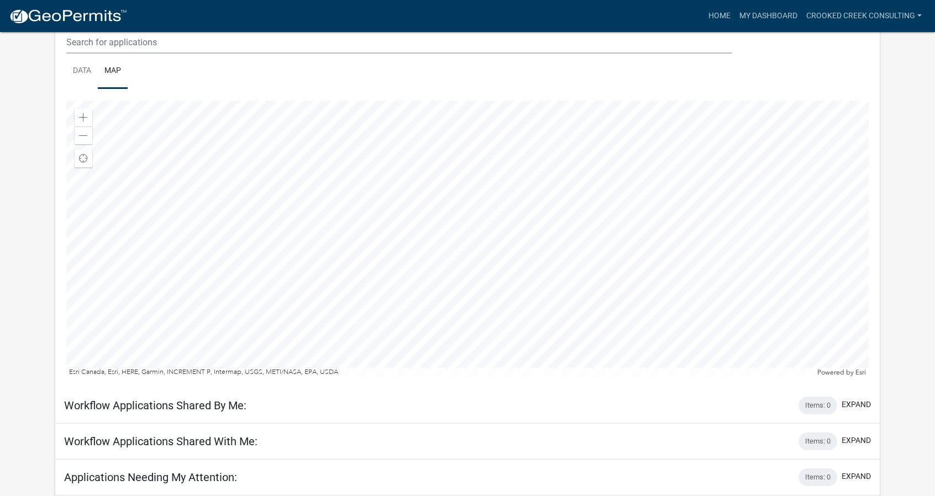
scroll to position [144, 0]
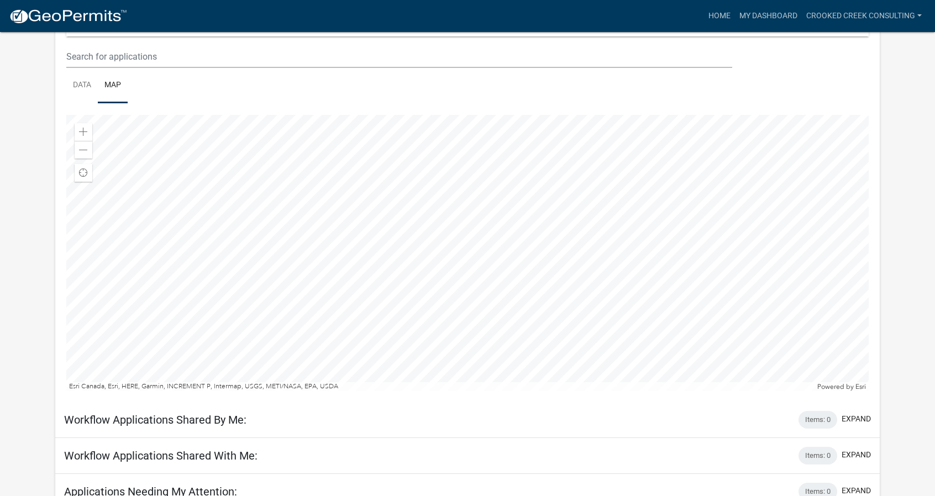
click at [421, 321] on div at bounding box center [467, 253] width 803 height 276
click at [77, 82] on link "Data" at bounding box center [82, 85] width 32 height 35
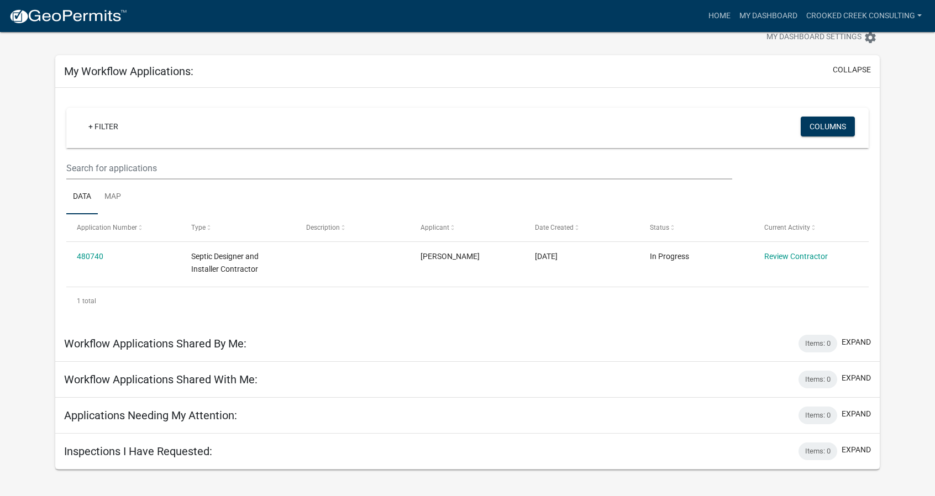
drag, startPoint x: 347, startPoint y: 312, endPoint x: 363, endPoint y: 313, distance: 15.5
click at [363, 313] on div "1 total" at bounding box center [467, 302] width 803 height 28
